Goal: Check status: Check status

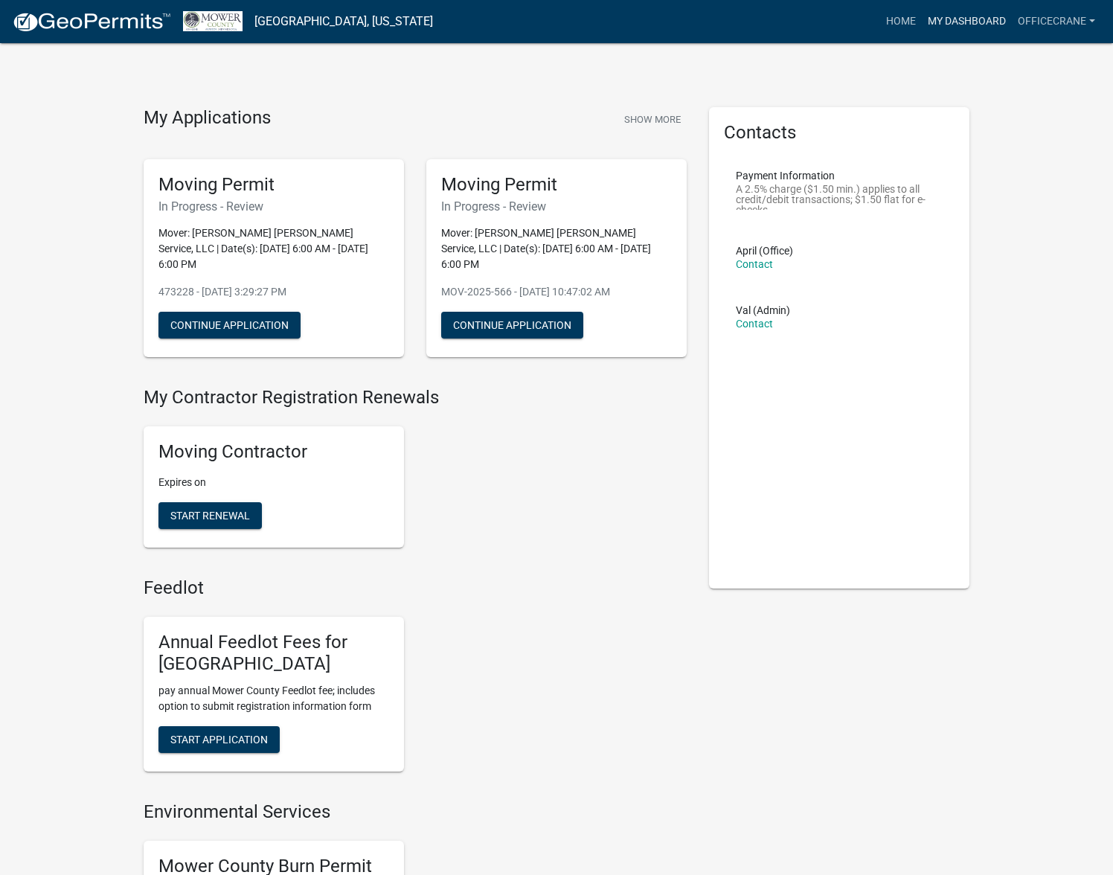
click at [970, 12] on link "My Dashboard" at bounding box center [967, 21] width 90 height 28
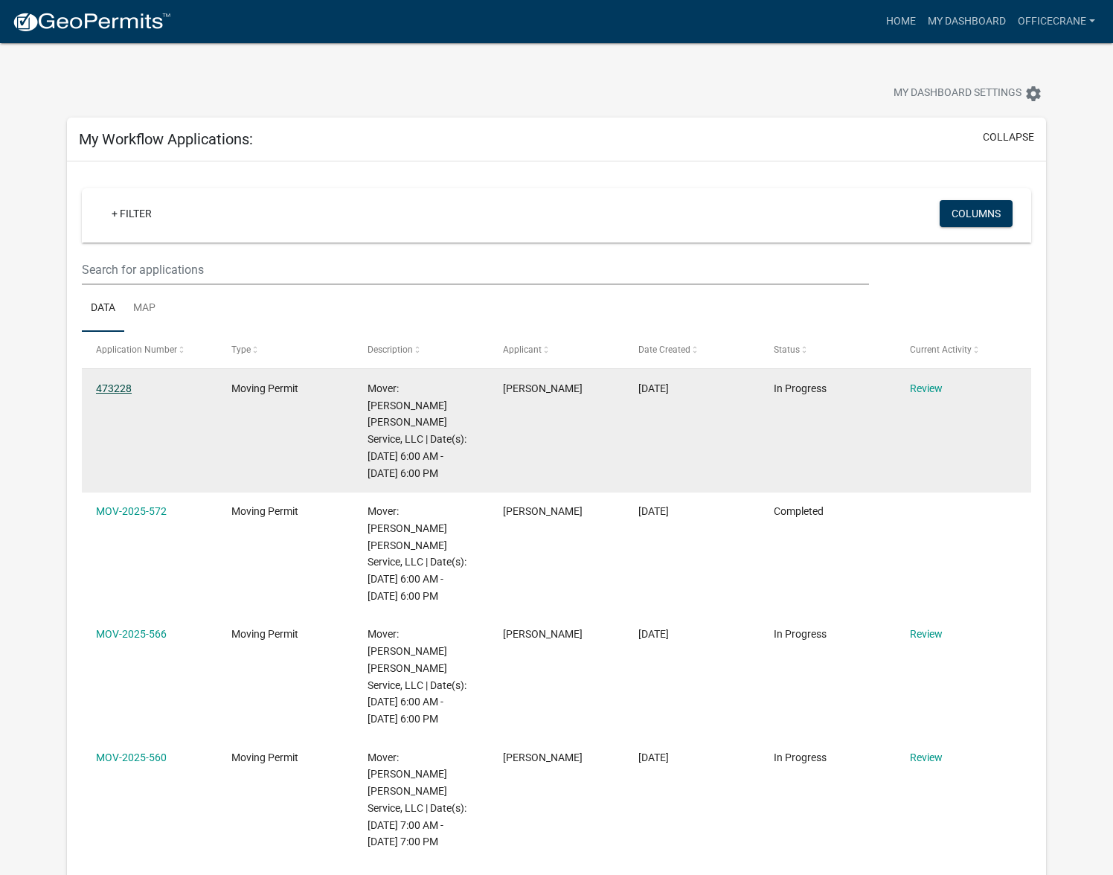
click at [126, 412] on datatable-body-cell "473228" at bounding box center [149, 430] width 135 height 123
click at [937, 384] on link "Review" at bounding box center [926, 388] width 33 height 12
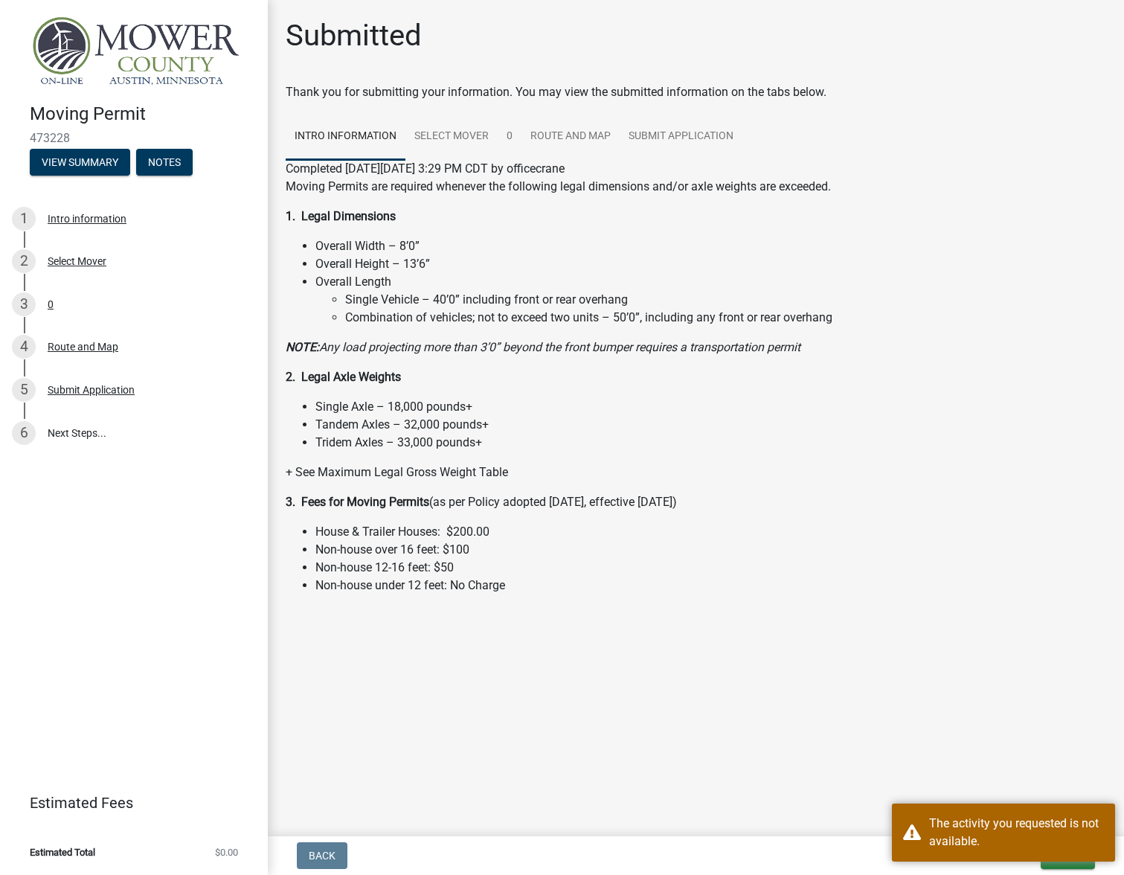
click at [1082, 615] on div at bounding box center [696, 615] width 820 height 18
